Goal: Information Seeking & Learning: Understand process/instructions

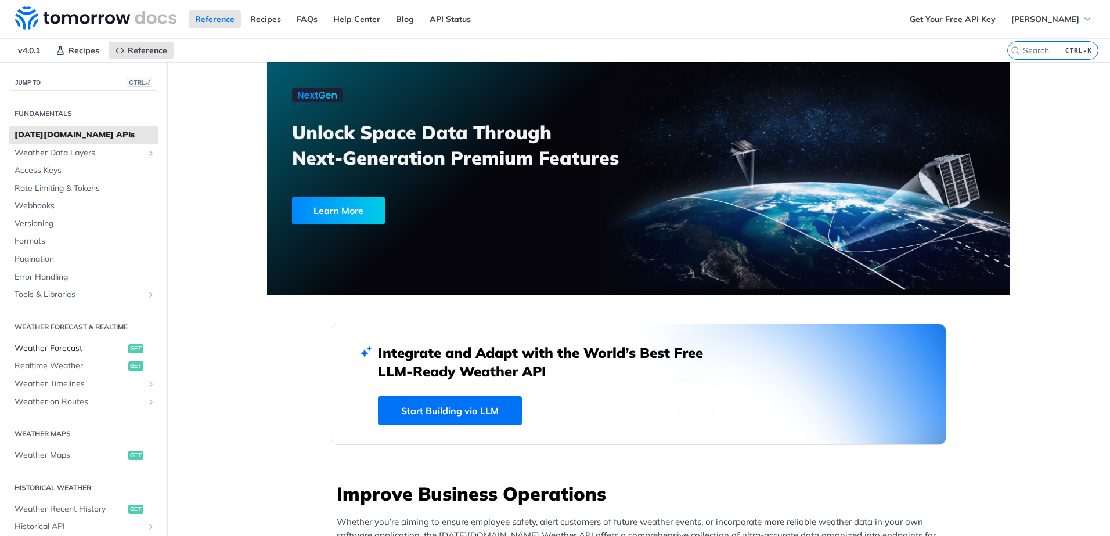
click at [51, 352] on span "Weather Forecast" at bounding box center [70, 349] width 111 height 12
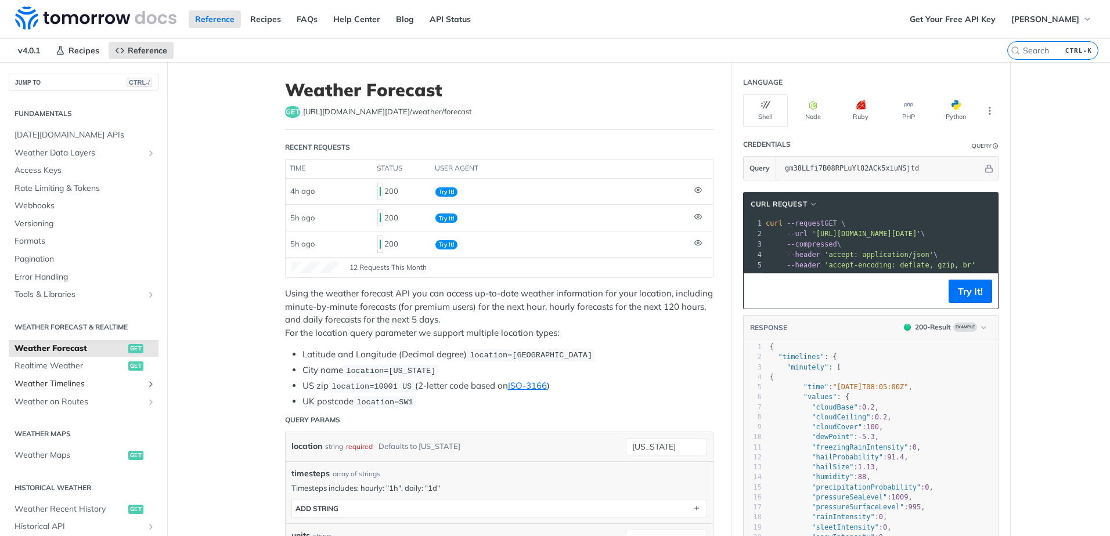
click at [45, 383] on span "Weather Timelines" at bounding box center [79, 384] width 129 height 12
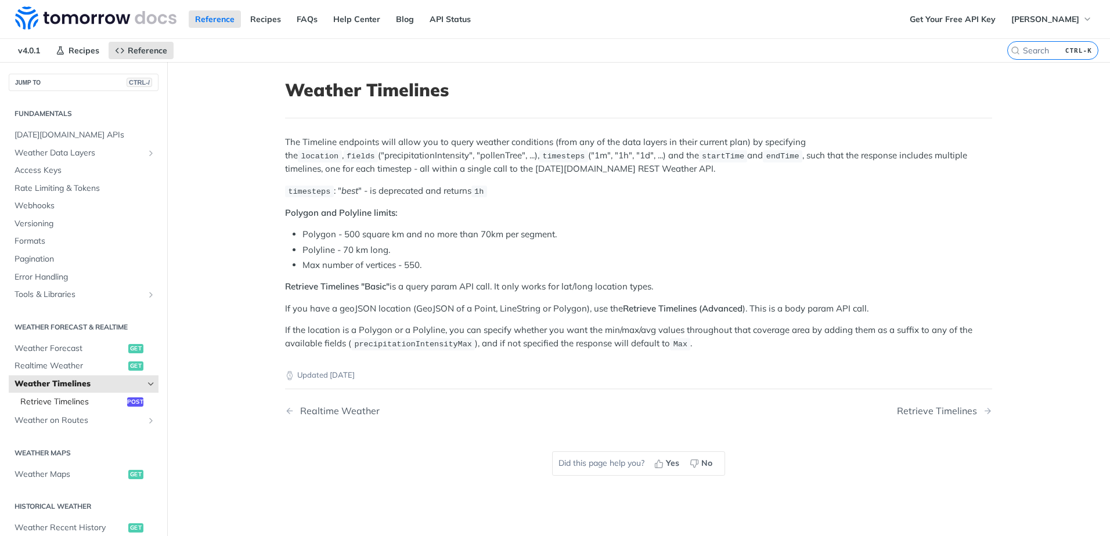
click at [48, 401] on span "Retrieve Timelines" at bounding box center [72, 402] width 104 height 12
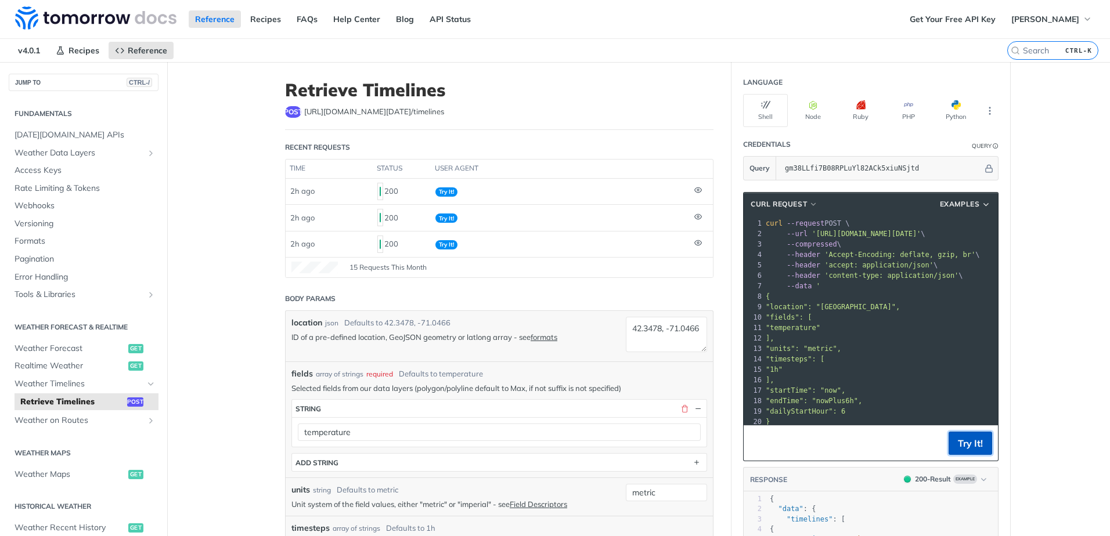
click at [965, 444] on button "Try It!" at bounding box center [971, 443] width 44 height 23
drag, startPoint x: 628, startPoint y: 329, endPoint x: 683, endPoint y: 343, distance: 56.5
click at [683, 343] on textarea "42.3478, -71.0466" at bounding box center [666, 334] width 81 height 35
paste textarea "33.435574852925164, -112.00793813200491"
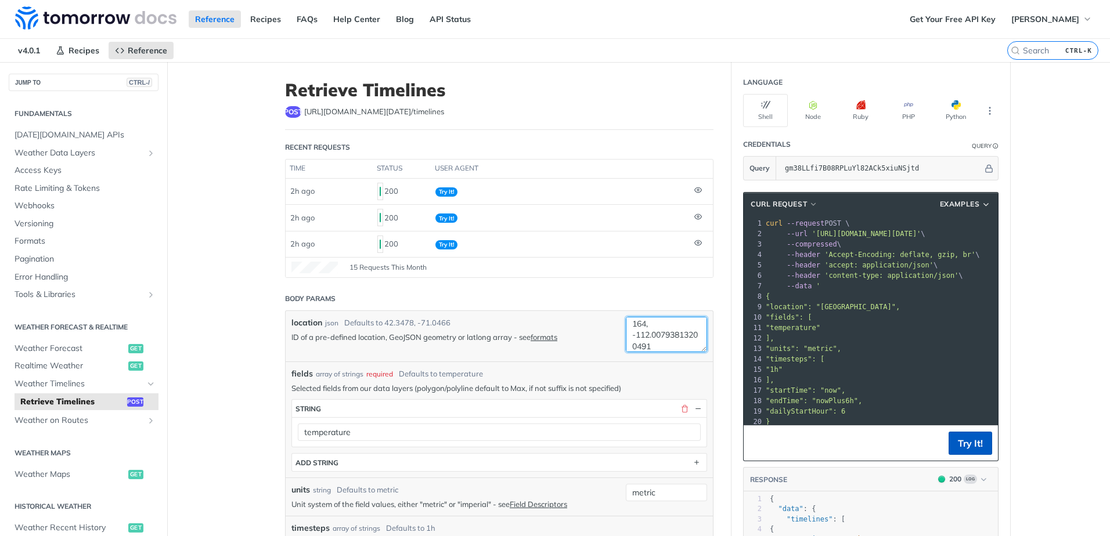
type textarea "33.435574852925164, -112.00793813200491"
click at [978, 444] on button "Try It!" at bounding box center [971, 443] width 44 height 23
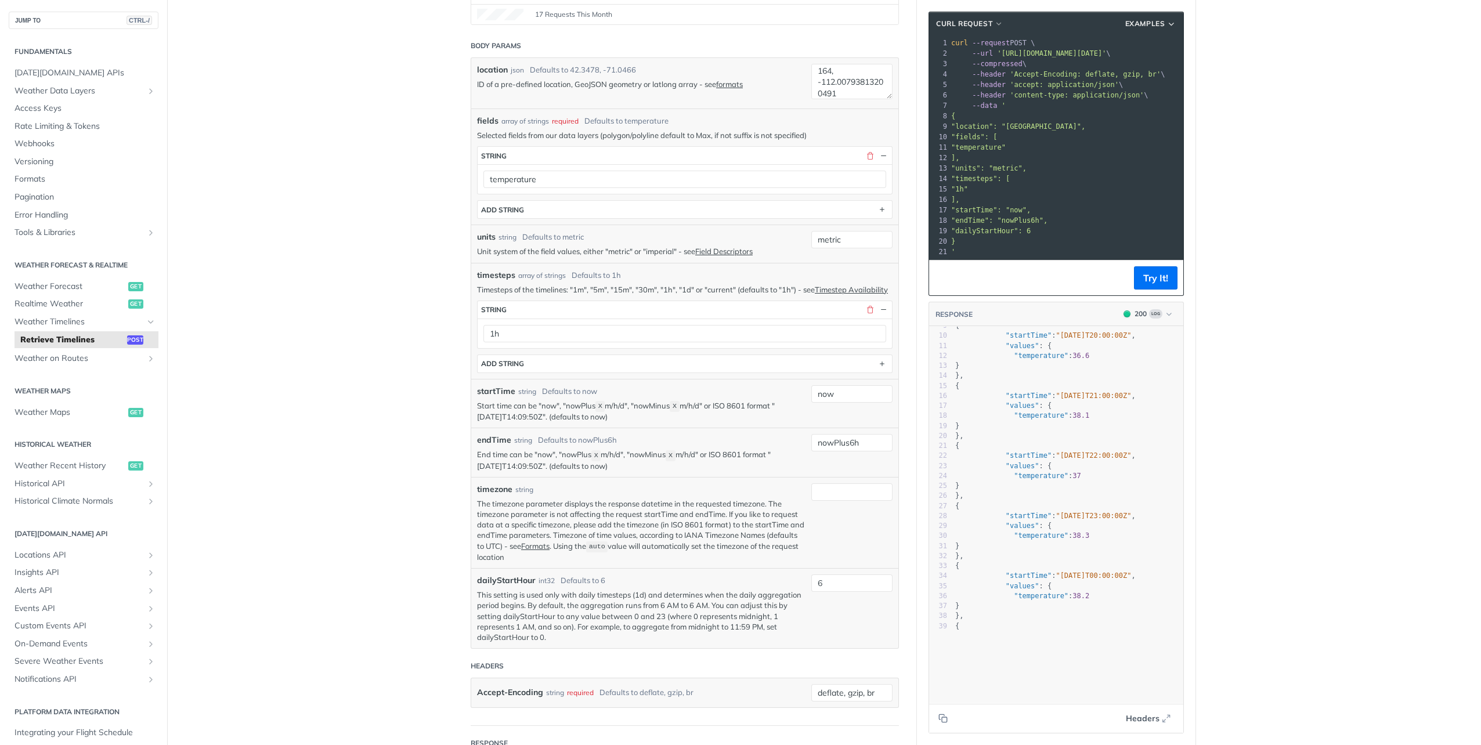
scroll to position [0, 0]
